Goal: Information Seeking & Learning: Check status

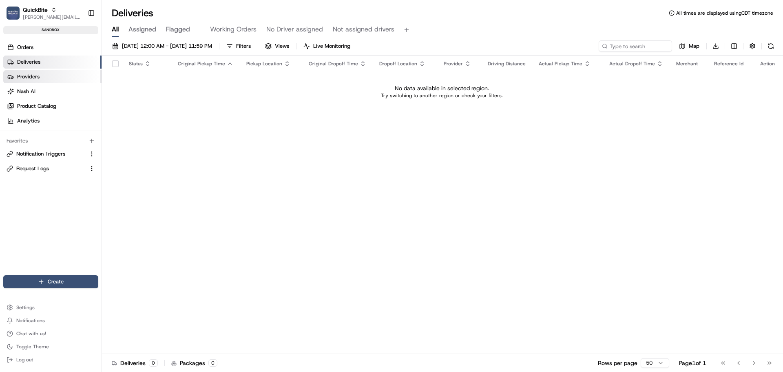
click at [52, 79] on link "Providers" at bounding box center [52, 76] width 98 height 13
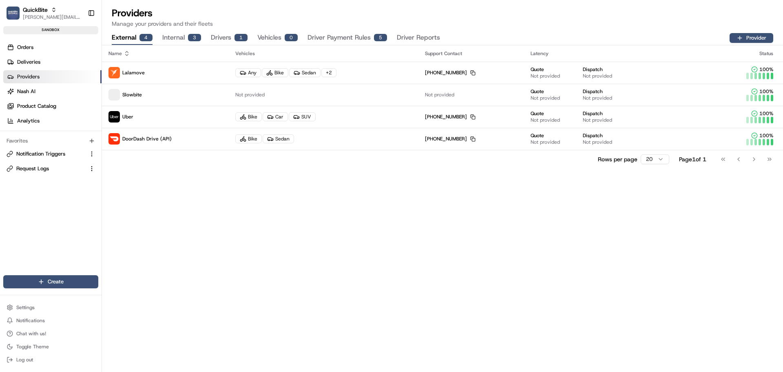
click at [171, 39] on button "Internal 3" at bounding box center [181, 38] width 39 height 14
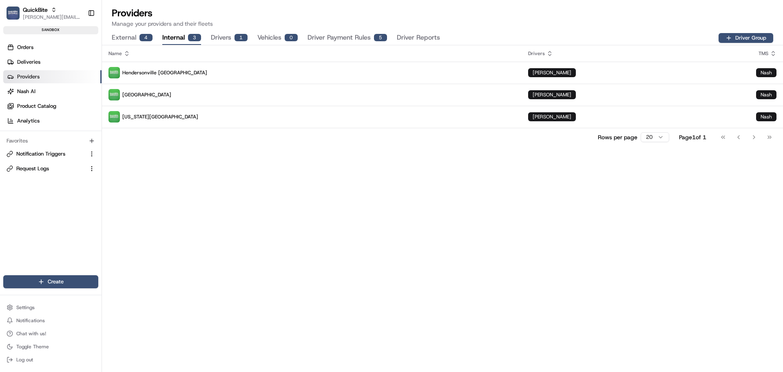
click at [142, 35] on div "4" at bounding box center [146, 37] width 13 height 7
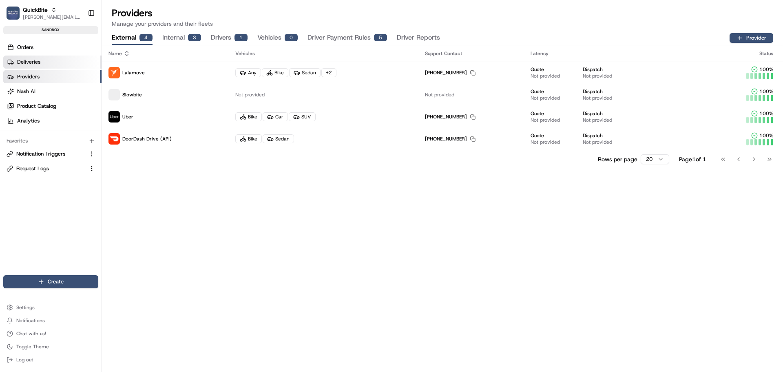
click at [51, 66] on link "Deliveries" at bounding box center [52, 61] width 98 height 13
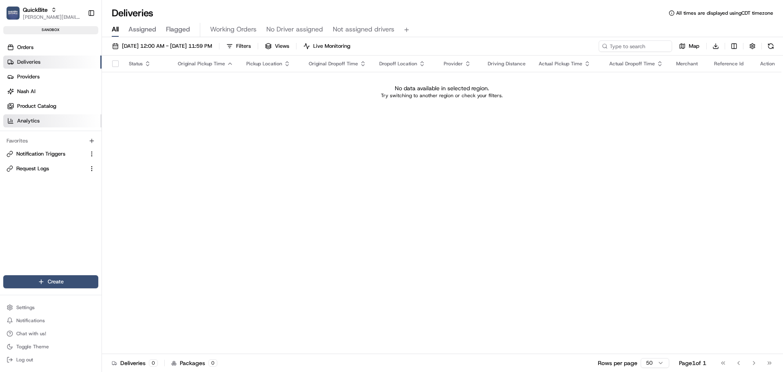
click at [45, 120] on link "Analytics" at bounding box center [52, 120] width 98 height 13
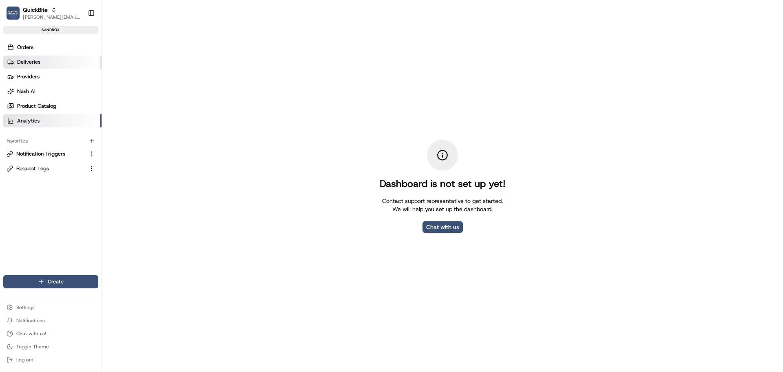
click at [34, 64] on span "Deliveries" at bounding box center [28, 61] width 23 height 7
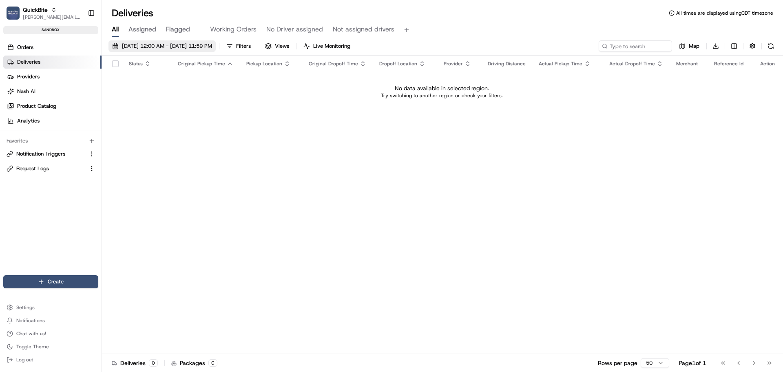
click at [148, 49] on span "08/15/2025 12:00 AM - 08/22/2025 11:59 PM" at bounding box center [167, 45] width 90 height 7
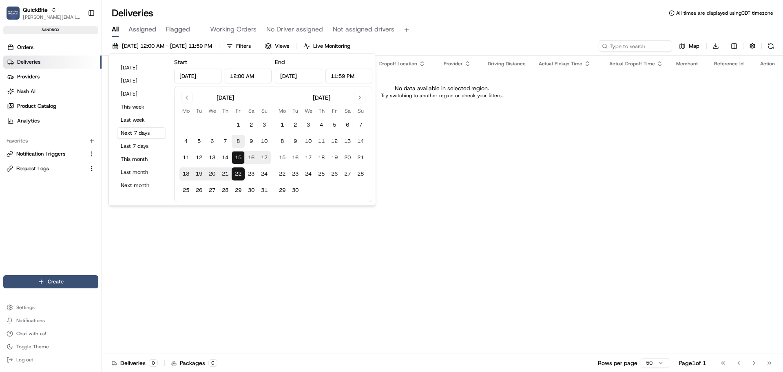
drag, startPoint x: 237, startPoint y: 123, endPoint x: 243, endPoint y: 145, distance: 22.7
click at [238, 123] on button "1" at bounding box center [238, 124] width 13 height 13
type input "Aug 1, 2025"
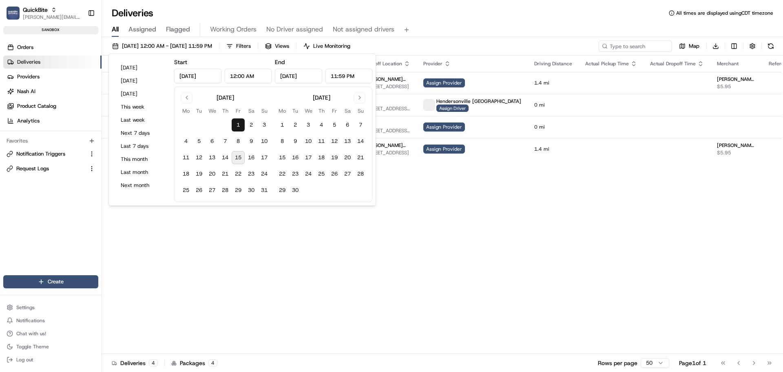
click at [244, 158] on button "15" at bounding box center [238, 157] width 13 height 13
type input "Aug 15, 2025"
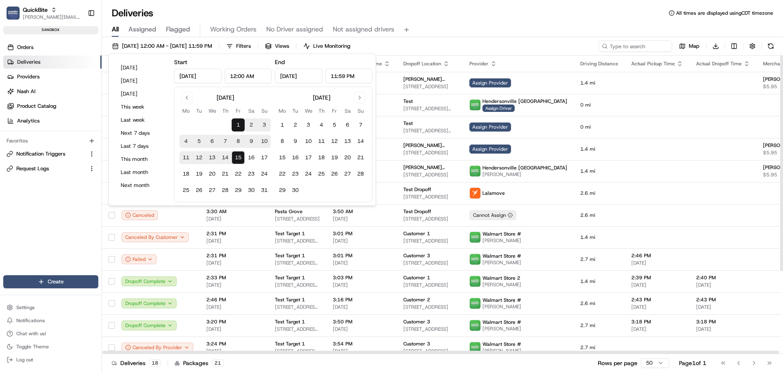
click at [444, 18] on div "Deliveries All times are displayed using CDT timezone" at bounding box center [442, 13] width 681 height 13
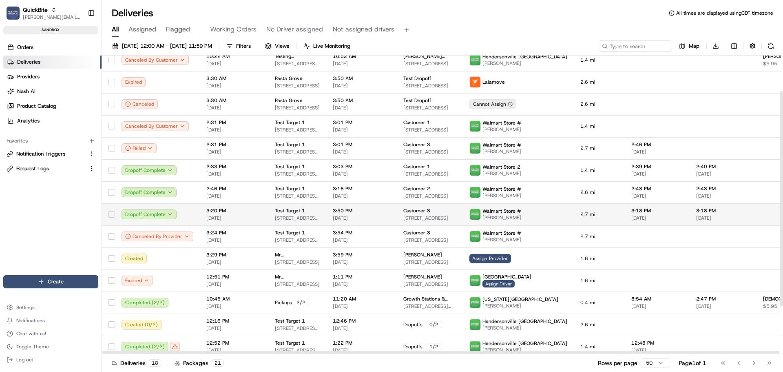
scroll to position [115, 0]
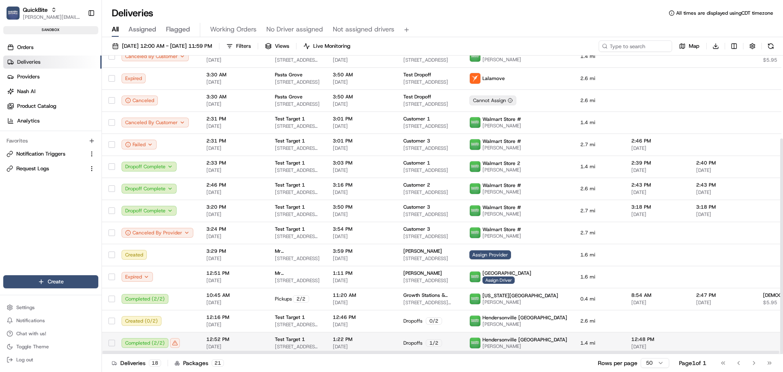
click at [344, 347] on span "08/12/2025" at bounding box center [362, 346] width 58 height 7
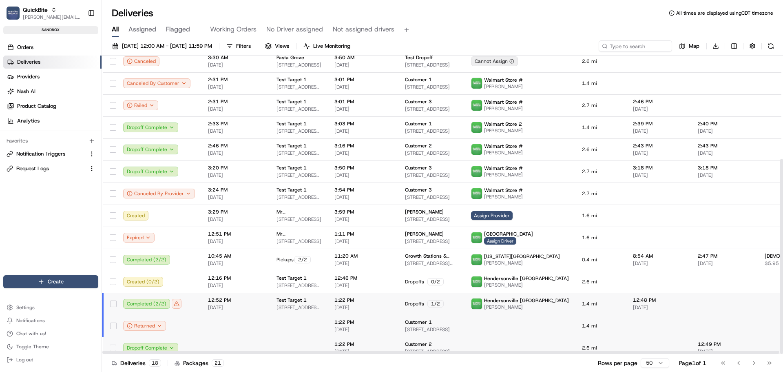
scroll to position [159, 0]
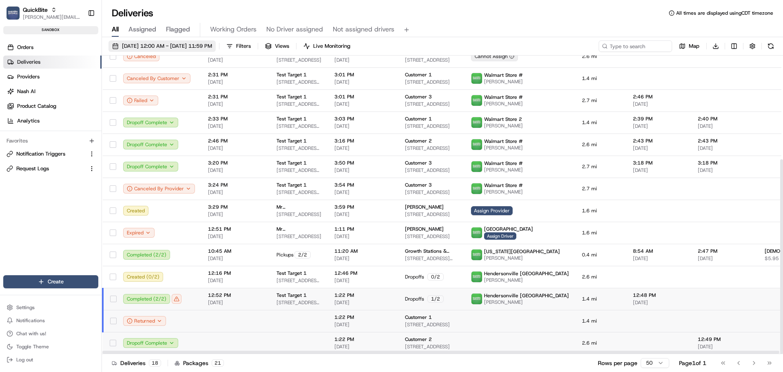
click at [182, 42] on button "08/01/2025 12:00 AM - 08/15/2025 11:59 PM" at bounding box center [162, 45] width 107 height 11
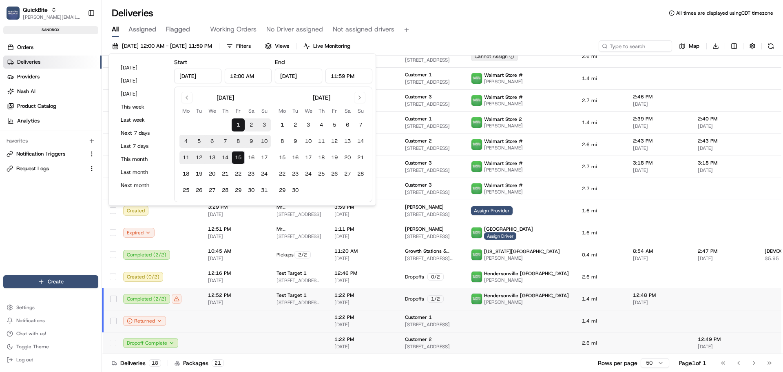
click at [201, 153] on button "12" at bounding box center [199, 157] width 13 height 13
type input "Aug 12, 2025"
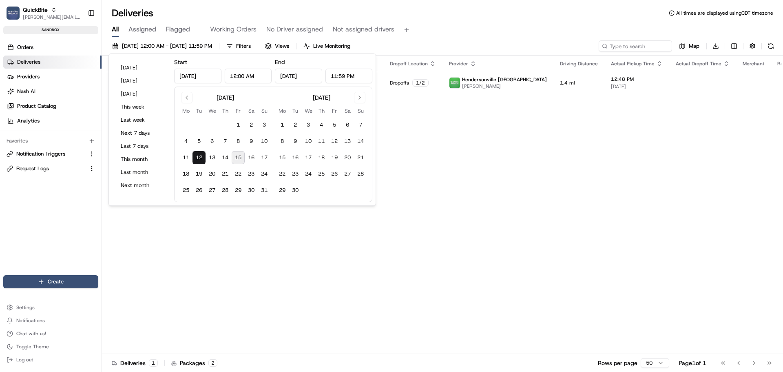
click at [200, 156] on button "12" at bounding box center [199, 157] width 13 height 13
click at [480, 141] on div "Status Original Pickup Time Pickup Location Original Dropoff Time Dropoff Locat…" at bounding box center [473, 204] width 742 height 298
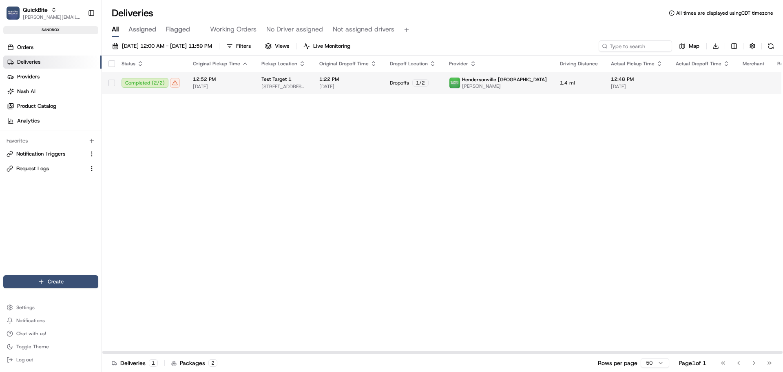
click at [313, 78] on td "1:22 PM 08/12/2025" at bounding box center [348, 83] width 71 height 22
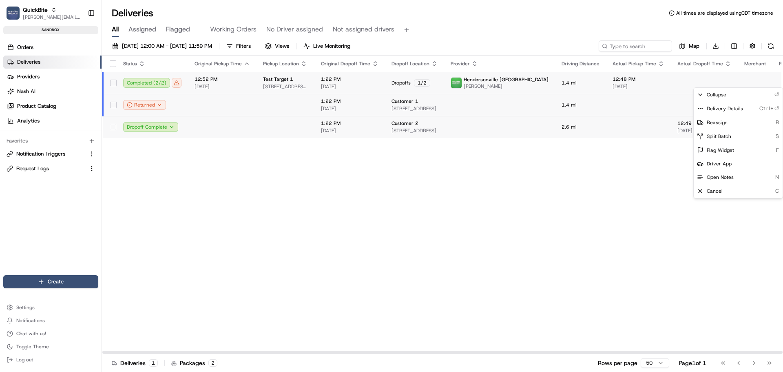
click at [770, 80] on html "QuickBite jeff@usenash.com Toggle Sidebar sandbox Orders Deliveries Providers N…" at bounding box center [391, 186] width 783 height 372
click at [733, 110] on span "Delivery Details" at bounding box center [725, 108] width 36 height 7
click at [189, 47] on html "QuickBite jeff@usenash.com Toggle Sidebar sandbox Orders Deliveries Providers N…" at bounding box center [391, 186] width 783 height 372
click at [185, 49] on span "08/12/2025 12:00 AM - 08/12/2025 11:59 PM" at bounding box center [167, 45] width 90 height 7
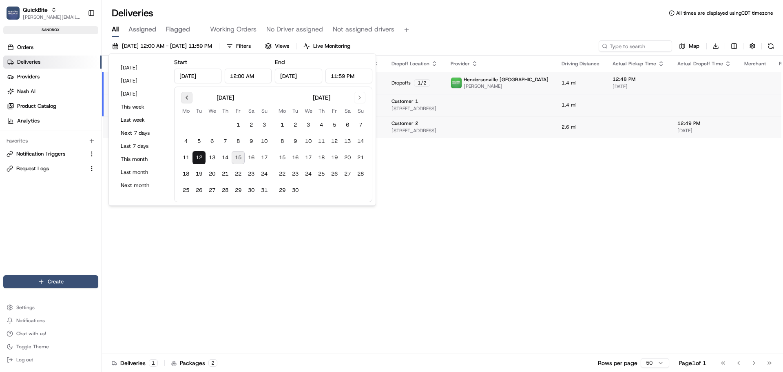
click at [186, 98] on button "Go to previous month" at bounding box center [186, 97] width 11 height 11
click at [199, 122] on button "1" at bounding box center [199, 124] width 13 height 13
type input "Jul 1, 2025"
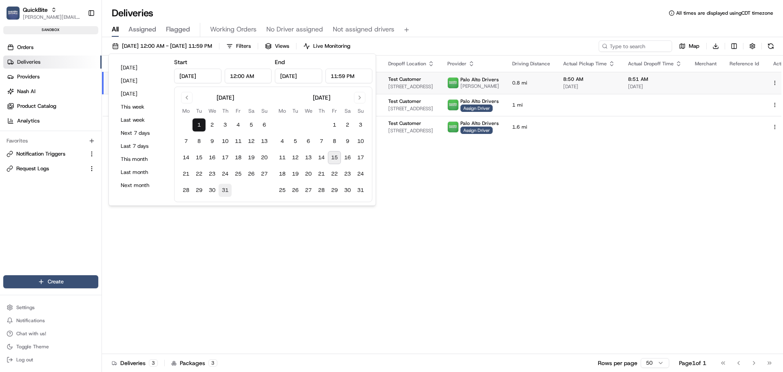
click at [224, 189] on button "31" at bounding box center [225, 190] width 13 height 13
type input "Jul 31, 2025"
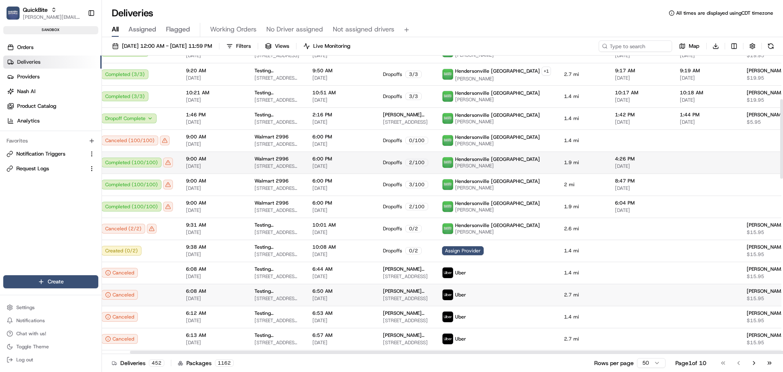
scroll to position [163, 32]
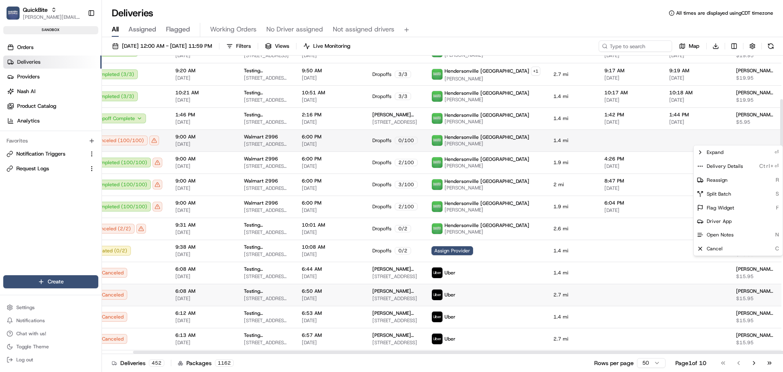
click at [764, 140] on html "QuickBite jeff@usenash.com Toggle Sidebar sandbox Orders Deliveries Providers N…" at bounding box center [391, 186] width 783 height 372
click at [733, 165] on span "Delivery Details" at bounding box center [725, 166] width 36 height 7
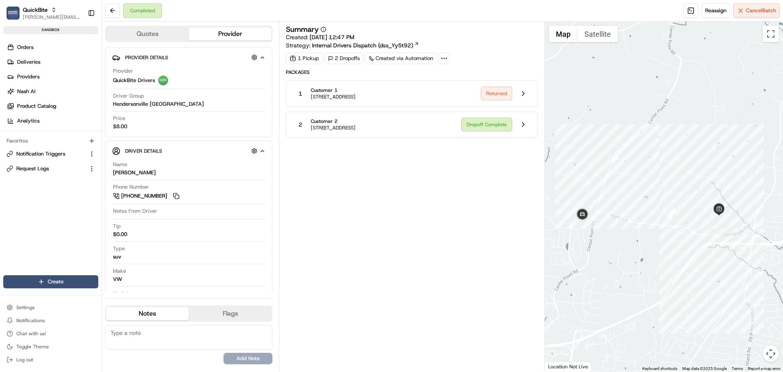
click at [356, 96] on span "[STREET_ADDRESS]" at bounding box center [333, 96] width 45 height 7
click at [522, 95] on button at bounding box center [524, 94] width 16 height 16
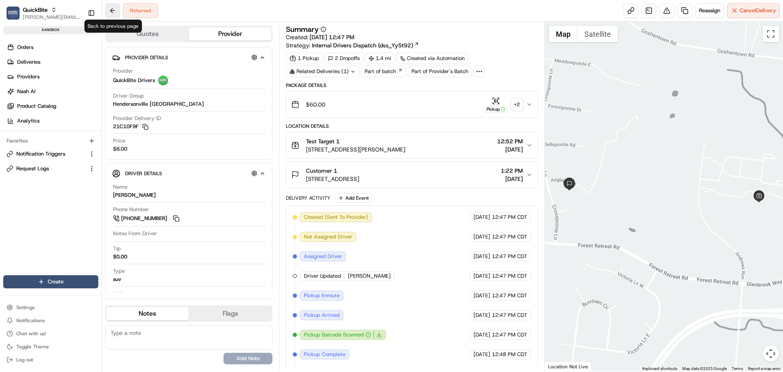
click at [108, 11] on button at bounding box center [112, 10] width 15 height 15
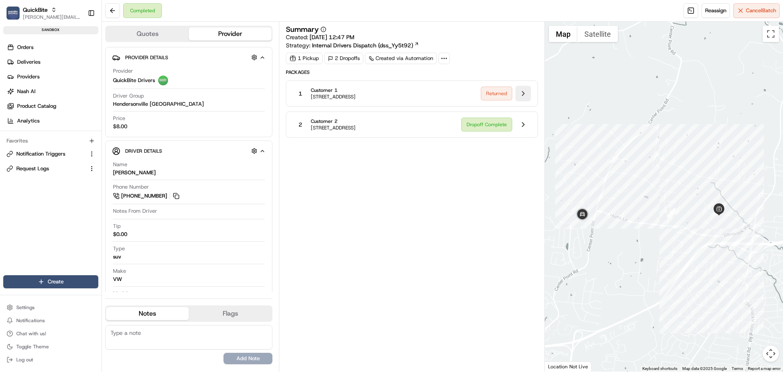
click at [522, 93] on button at bounding box center [524, 94] width 16 height 16
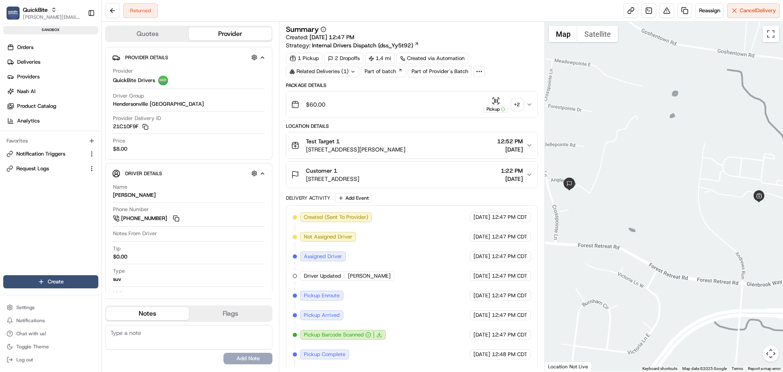
click at [414, 104] on div "$60.00 Pickup + 2" at bounding box center [408, 104] width 235 height 16
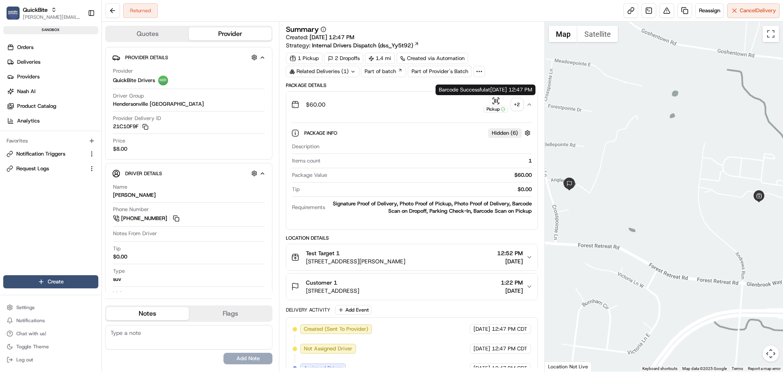
click at [494, 100] on icon "button" at bounding box center [496, 101] width 8 height 8
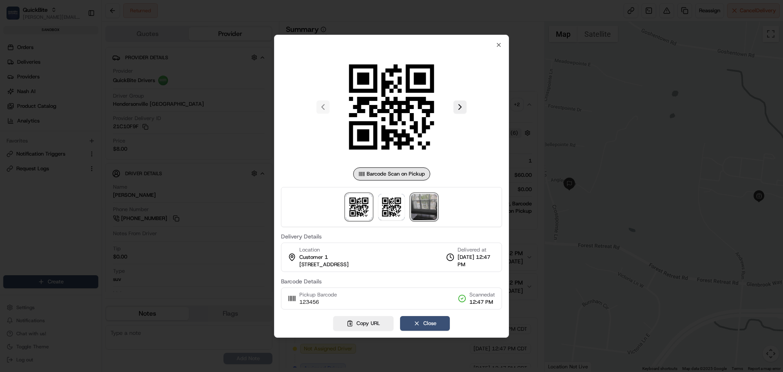
click at [423, 206] on img at bounding box center [424, 207] width 26 height 26
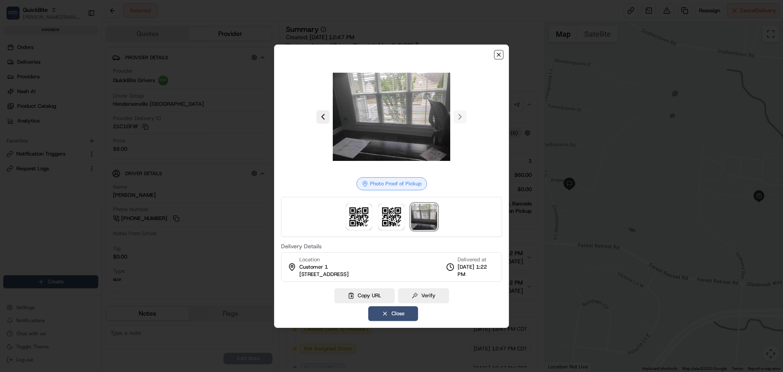
click at [499, 55] on icon "button" at bounding box center [499, 54] width 7 height 7
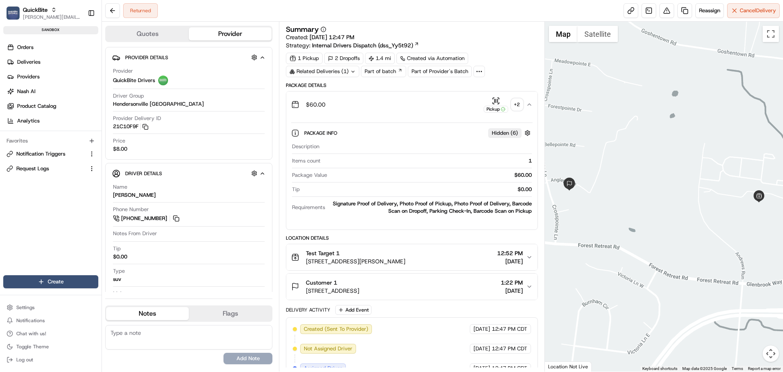
click at [391, 106] on div "$60.00 Pickup + 2" at bounding box center [408, 104] width 235 height 16
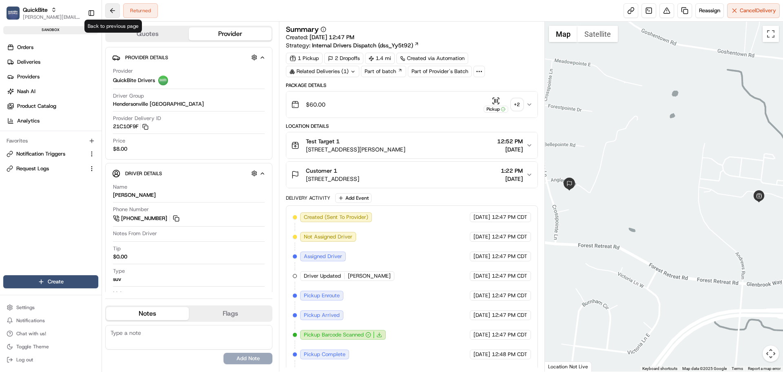
click at [112, 12] on button at bounding box center [112, 10] width 15 height 15
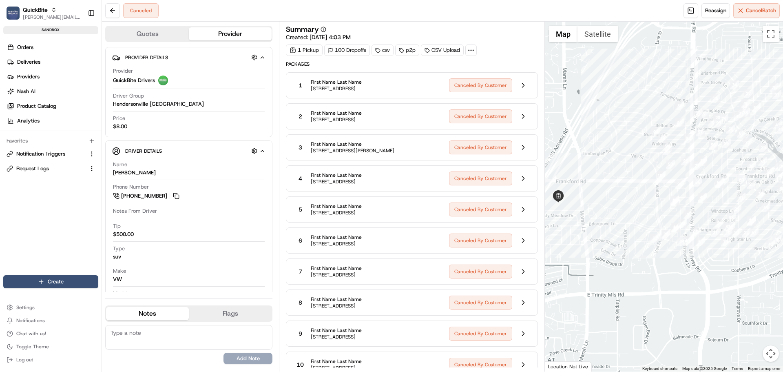
drag, startPoint x: 636, startPoint y: 222, endPoint x: 615, endPoint y: 240, distance: 28.1
click at [615, 240] on div at bounding box center [664, 197] width 239 height 350
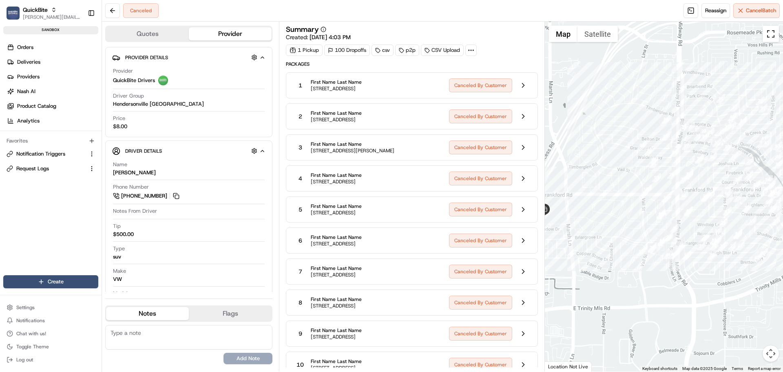
click at [770, 30] on button "Toggle fullscreen view" at bounding box center [771, 34] width 16 height 16
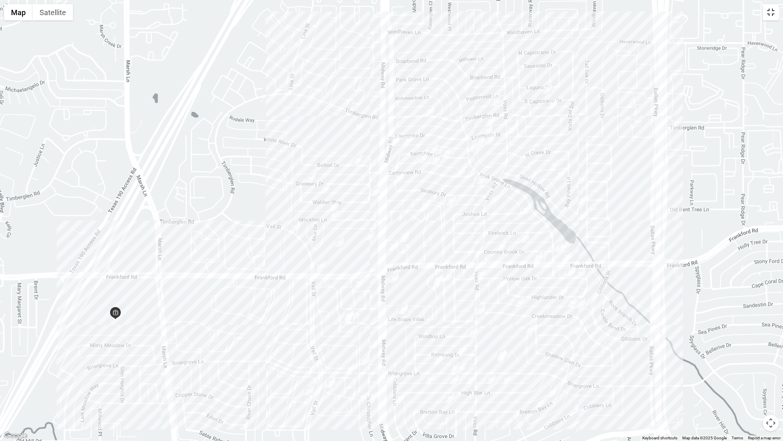
click at [771, 18] on button "Toggle fullscreen view" at bounding box center [771, 12] width 16 height 16
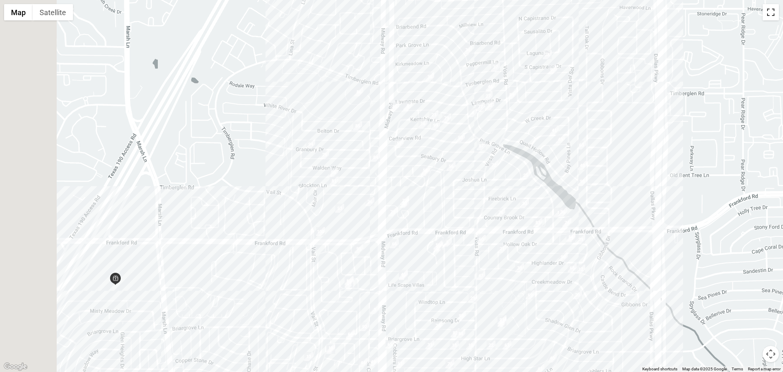
scroll to position [1795, 0]
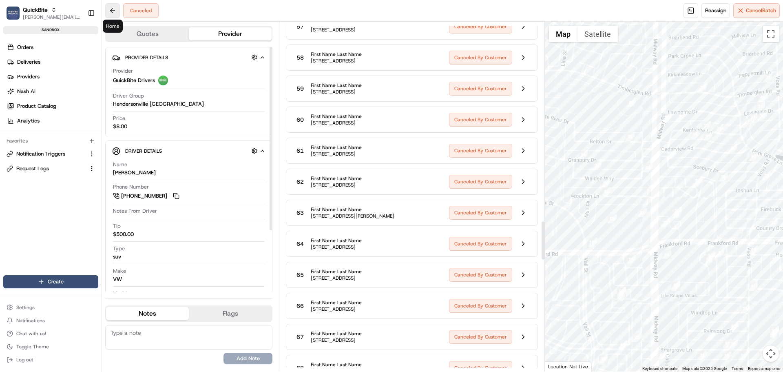
click at [109, 3] on button at bounding box center [112, 10] width 15 height 15
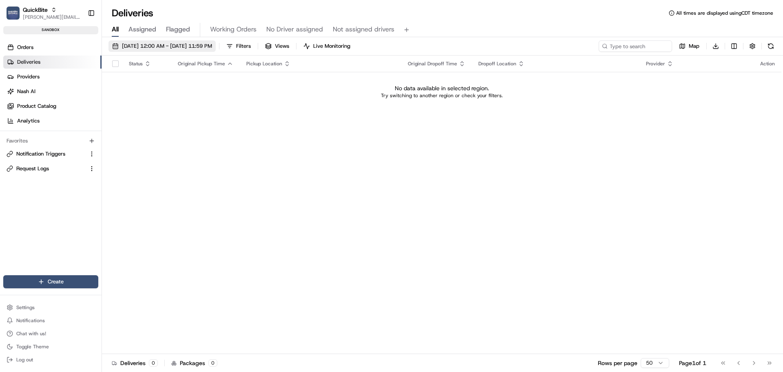
click at [164, 45] on span "08/15/2025 12:00 AM - 08/15/2025 11:59 PM" at bounding box center [167, 45] width 90 height 7
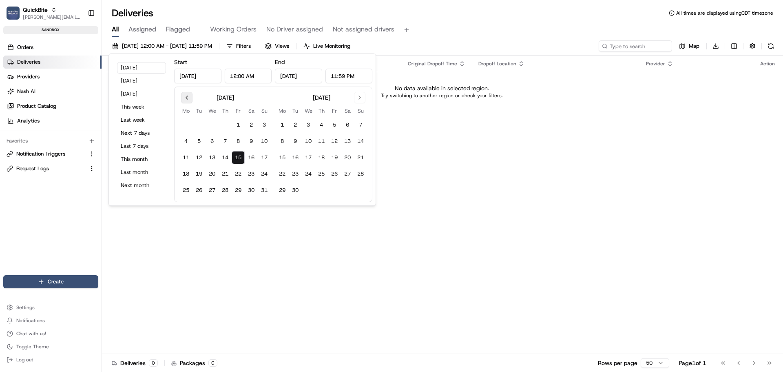
click at [184, 97] on button "Go to previous month" at bounding box center [186, 97] width 11 height 11
click at [200, 124] on button "1" at bounding box center [199, 124] width 13 height 13
type input "Jul 1, 2025"
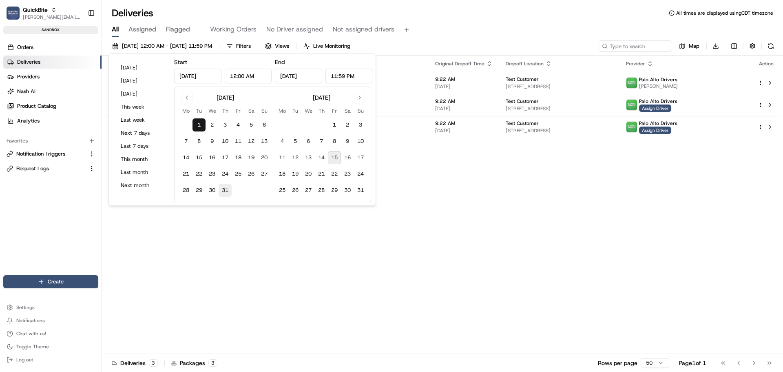
click at [224, 189] on button "31" at bounding box center [225, 190] width 13 height 13
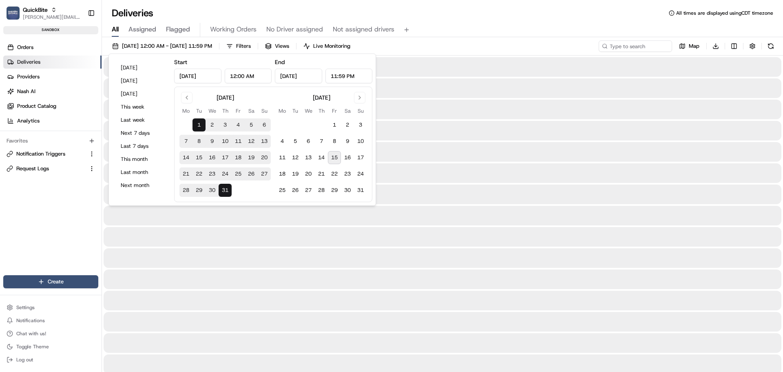
type input "Jul 31, 2025"
click at [456, 20] on div "All Assigned Flagged Working Orders No Driver assigned Not assigned drivers" at bounding box center [442, 29] width 681 height 18
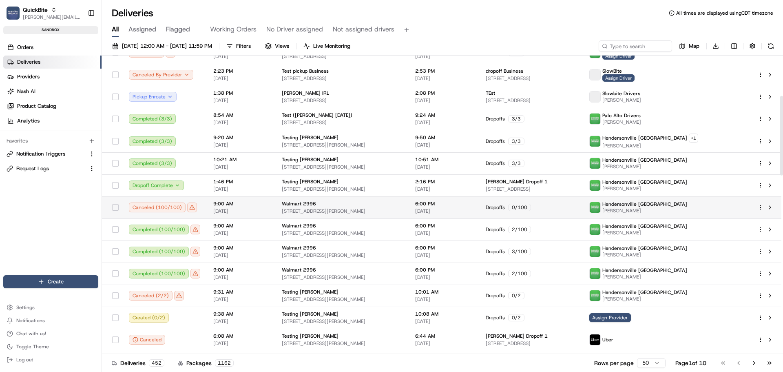
scroll to position [86, 0]
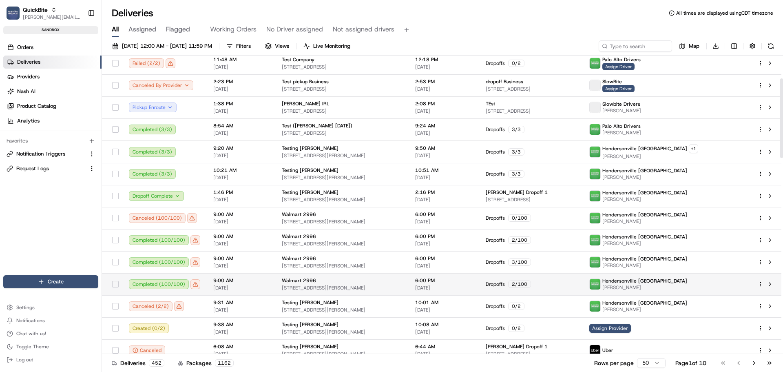
click at [434, 281] on td "6:00 PM 07/10/2025" at bounding box center [444, 284] width 71 height 22
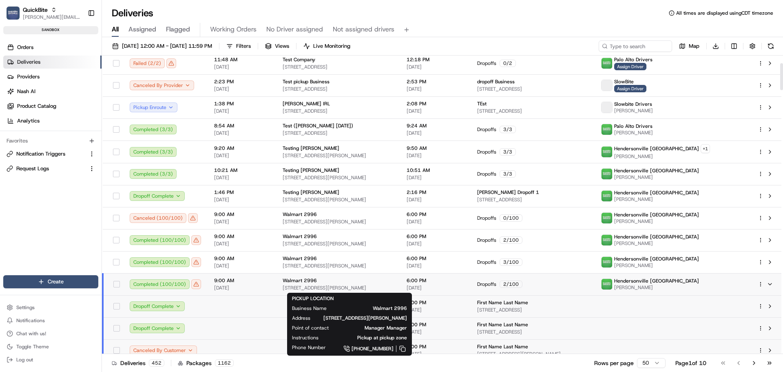
scroll to position [249, 0]
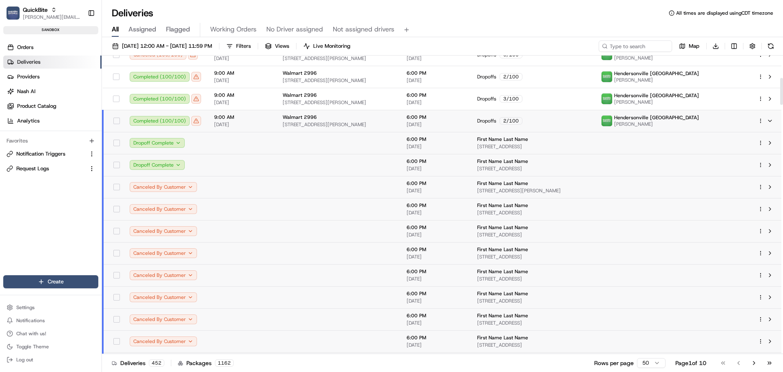
click at [764, 119] on div at bounding box center [766, 121] width 17 height 10
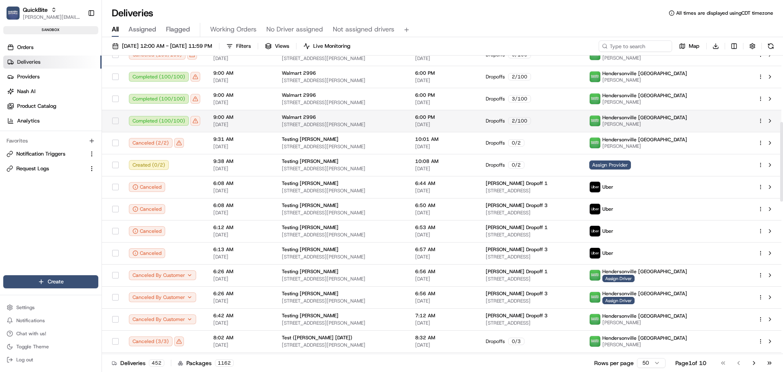
click at [761, 120] on html "QuickBite jeff@usenash.com Toggle Sidebar sandbox Orders Deliveries Providers N…" at bounding box center [391, 186] width 783 height 372
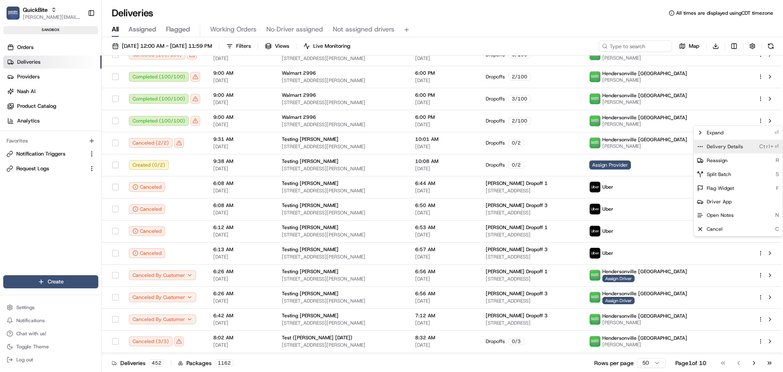
click at [726, 151] on div "Delivery Details Ctrl+⏎" at bounding box center [738, 147] width 89 height 14
click at [188, 318] on html "QuickBite jeff@usenash.com Toggle Sidebar sandbox Orders Deliveries Providers N…" at bounding box center [391, 186] width 783 height 372
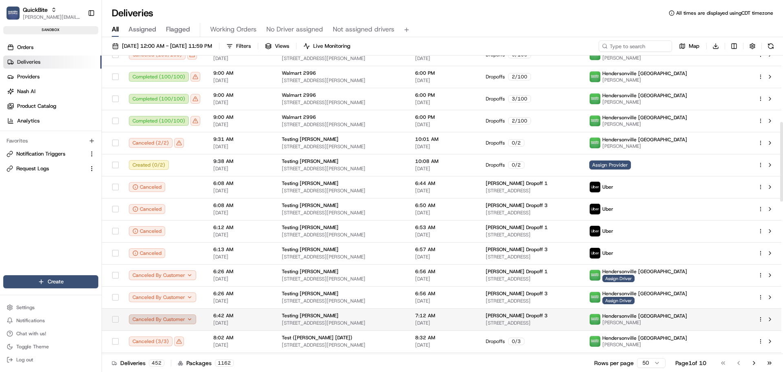
click at [191, 320] on button "Canceled By Customer" at bounding box center [162, 319] width 67 height 10
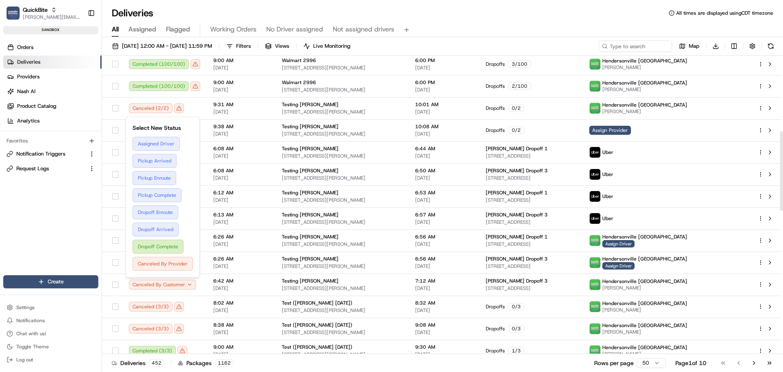
scroll to position [290, 0]
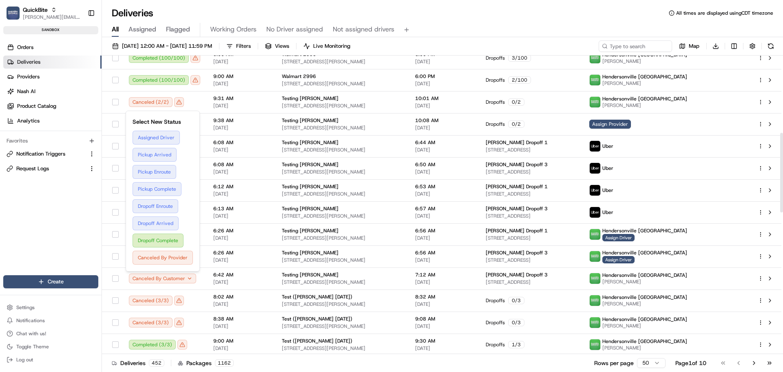
click at [37, 234] on div "Orders Deliveries Providers Nash AI Product Catalog Analytics Favorites Notific…" at bounding box center [51, 165] width 102 height 254
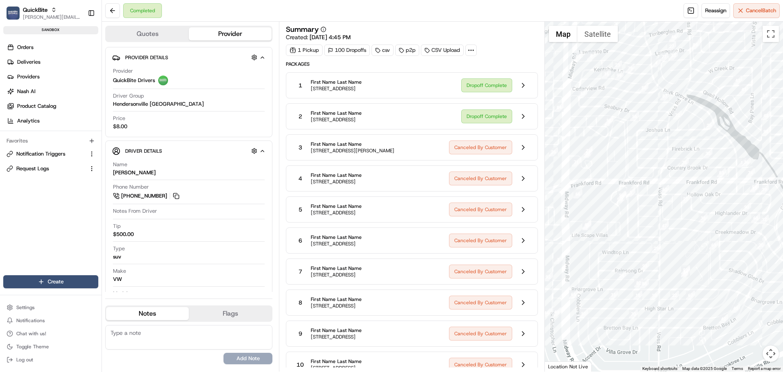
drag, startPoint x: 734, startPoint y: 184, endPoint x: 694, endPoint y: 200, distance: 42.7
click at [694, 200] on div at bounding box center [664, 197] width 239 height 350
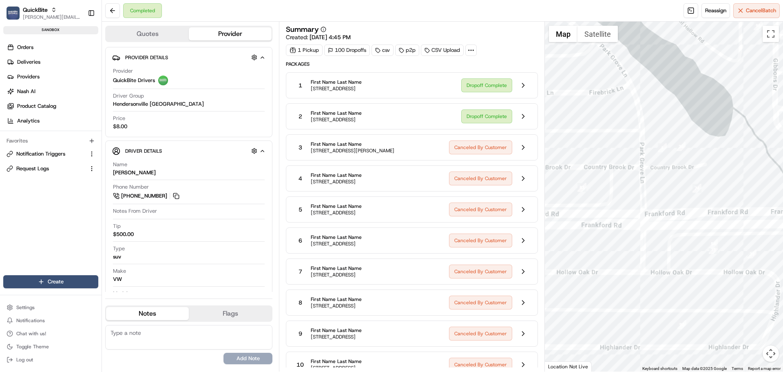
drag, startPoint x: 701, startPoint y: 169, endPoint x: 668, endPoint y: 181, distance: 35.0
click at [669, 181] on div at bounding box center [664, 197] width 239 height 350
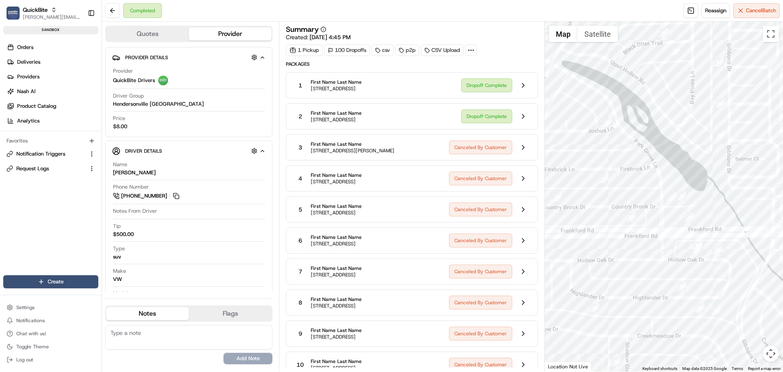
drag, startPoint x: 612, startPoint y: 208, endPoint x: 668, endPoint y: 235, distance: 62.8
click at [668, 238] on div at bounding box center [664, 197] width 239 height 350
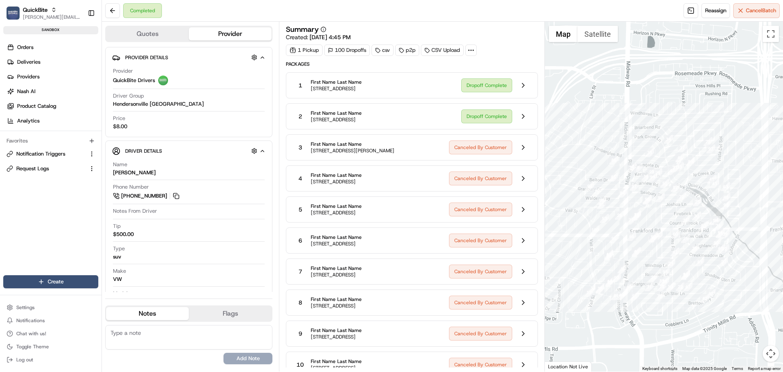
drag, startPoint x: 650, startPoint y: 222, endPoint x: 695, endPoint y: 211, distance: 46.4
click at [695, 211] on div at bounding box center [664, 197] width 239 height 350
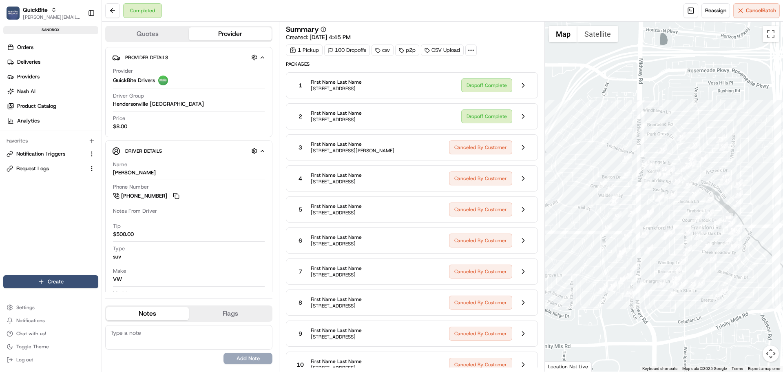
drag, startPoint x: 634, startPoint y: 217, endPoint x: 669, endPoint y: 203, distance: 38.4
click at [669, 204] on div at bounding box center [664, 197] width 239 height 350
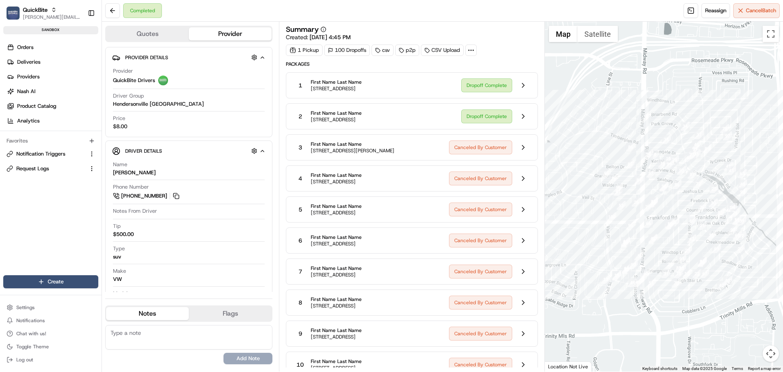
drag, startPoint x: 599, startPoint y: 181, endPoint x: 568, endPoint y: 186, distance: 31.1
click at [568, 186] on div at bounding box center [664, 197] width 239 height 350
